Goal: Complete application form

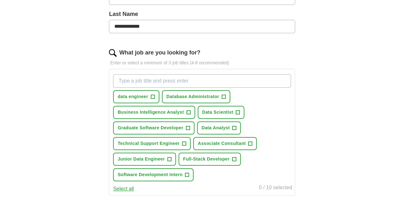
scroll to position [168, 0]
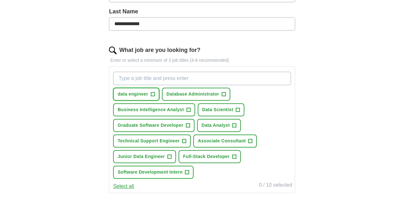
click at [148, 95] on span "data engineer" at bounding box center [132, 94] width 31 height 7
click at [230, 123] on span "Data Analyst" at bounding box center [215, 125] width 28 height 7
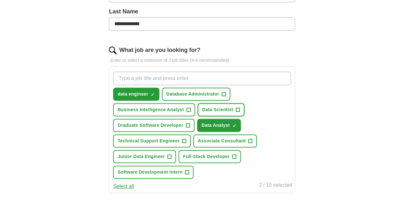
click at [233, 112] on span "Data Scientist" at bounding box center [217, 110] width 31 height 7
click at [159, 95] on button "data engineer ✓ ×" at bounding box center [136, 94] width 46 height 13
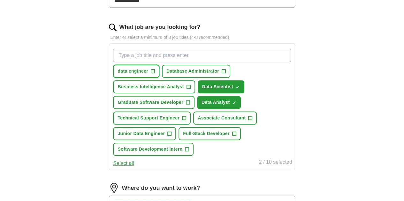
scroll to position [192, 0]
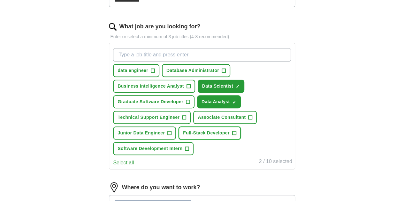
click at [186, 140] on button "Full-Stack Developer +" at bounding box center [209, 133] width 62 height 13
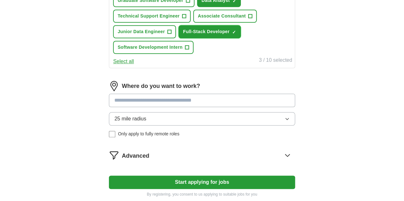
scroll to position [297, 0]
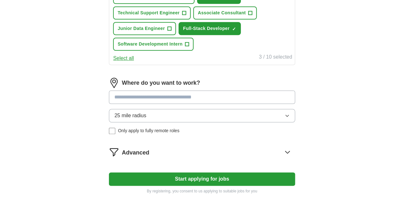
click at [187, 104] on input at bounding box center [202, 97] width 186 height 13
type input "******"
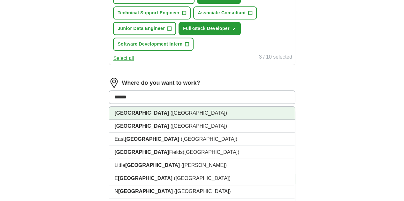
click at [174, 120] on li "[GEOGRAPHIC_DATA] ([GEOGRAPHIC_DATA])" at bounding box center [201, 113] width 185 height 13
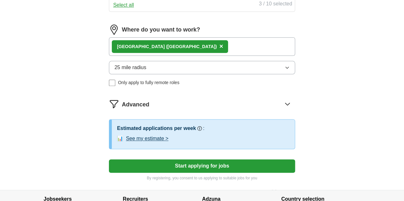
scroll to position [353, 0]
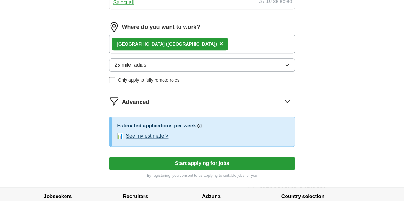
click at [168, 140] on button "See my estimate >" at bounding box center [147, 136] width 42 height 8
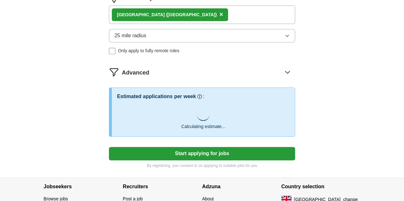
scroll to position [383, 0]
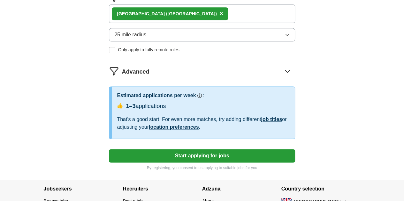
click at [165, 163] on button "Start applying for jobs" at bounding box center [202, 155] width 186 height 13
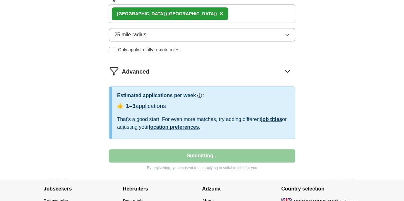
select select "**"
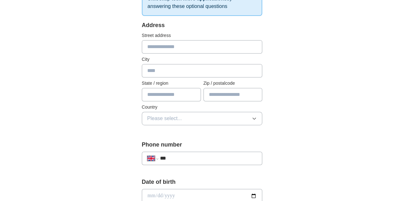
scroll to position [122, 0]
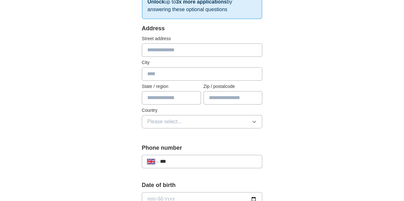
click at [159, 56] on input "text" at bounding box center [202, 49] width 121 height 13
click at [331, 141] on div "**********" at bounding box center [202, 195] width 327 height 597
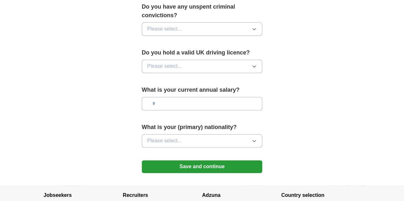
scroll to position [428, 0]
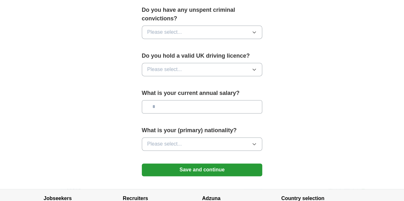
click at [186, 63] on button "Please select..." at bounding box center [202, 69] width 121 height 13
click at [170, 94] on div "No" at bounding box center [202, 98] width 110 height 8
click at [190, 164] on button "Save and continue" at bounding box center [202, 170] width 121 height 13
